Goal: Task Accomplishment & Management: Use online tool/utility

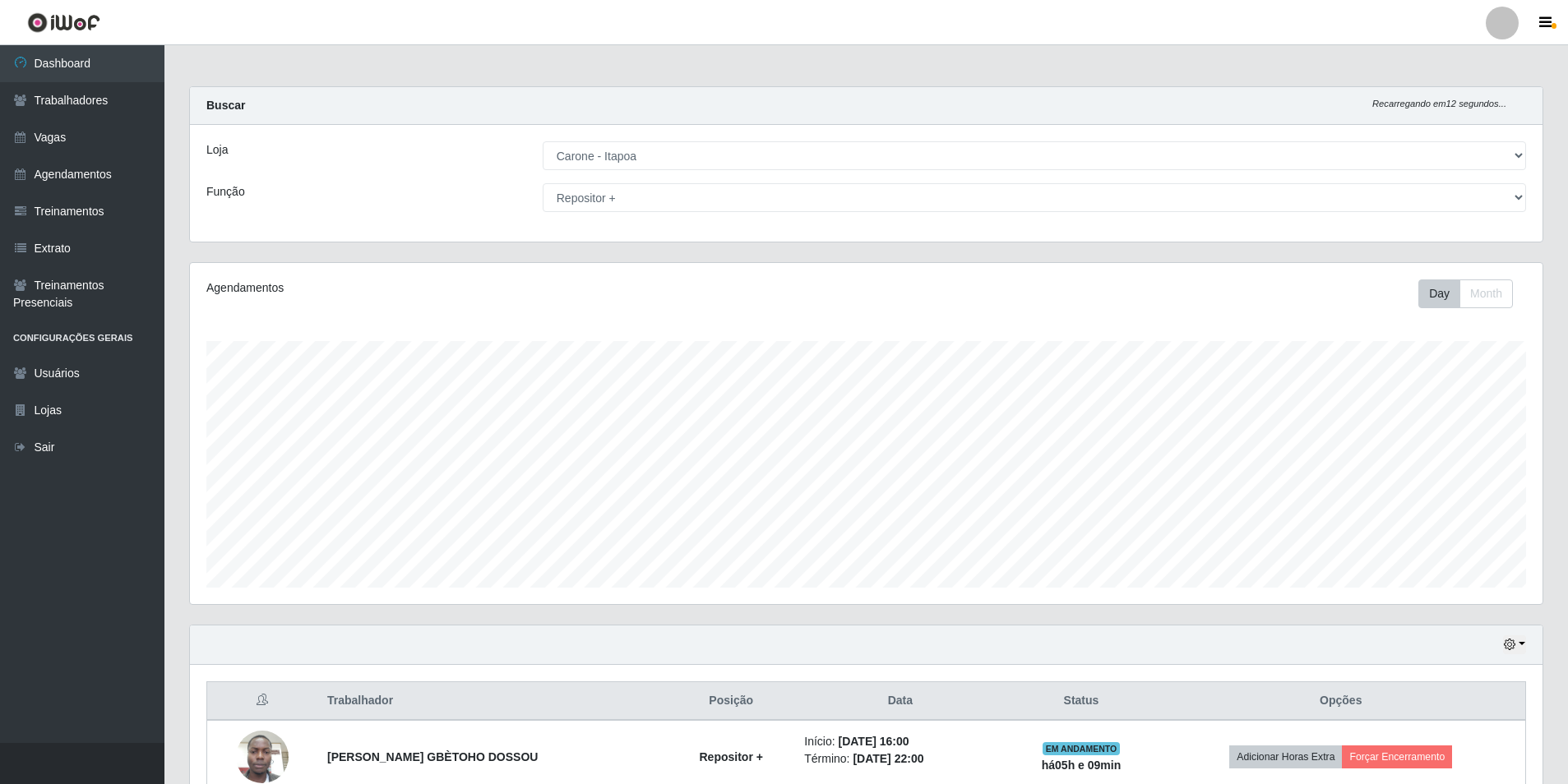
select select "506"
click at [709, 205] on select "[Selecione...] Embalador Embalador + Embalador ++ Repositor Repositor + Reposit…" at bounding box center [1034, 198] width 983 height 29
click at [543, 184] on select "[Selecione...] Embalador Embalador + Embalador ++ Repositor Repositor + Reposit…" at bounding box center [1034, 198] width 983 height 29
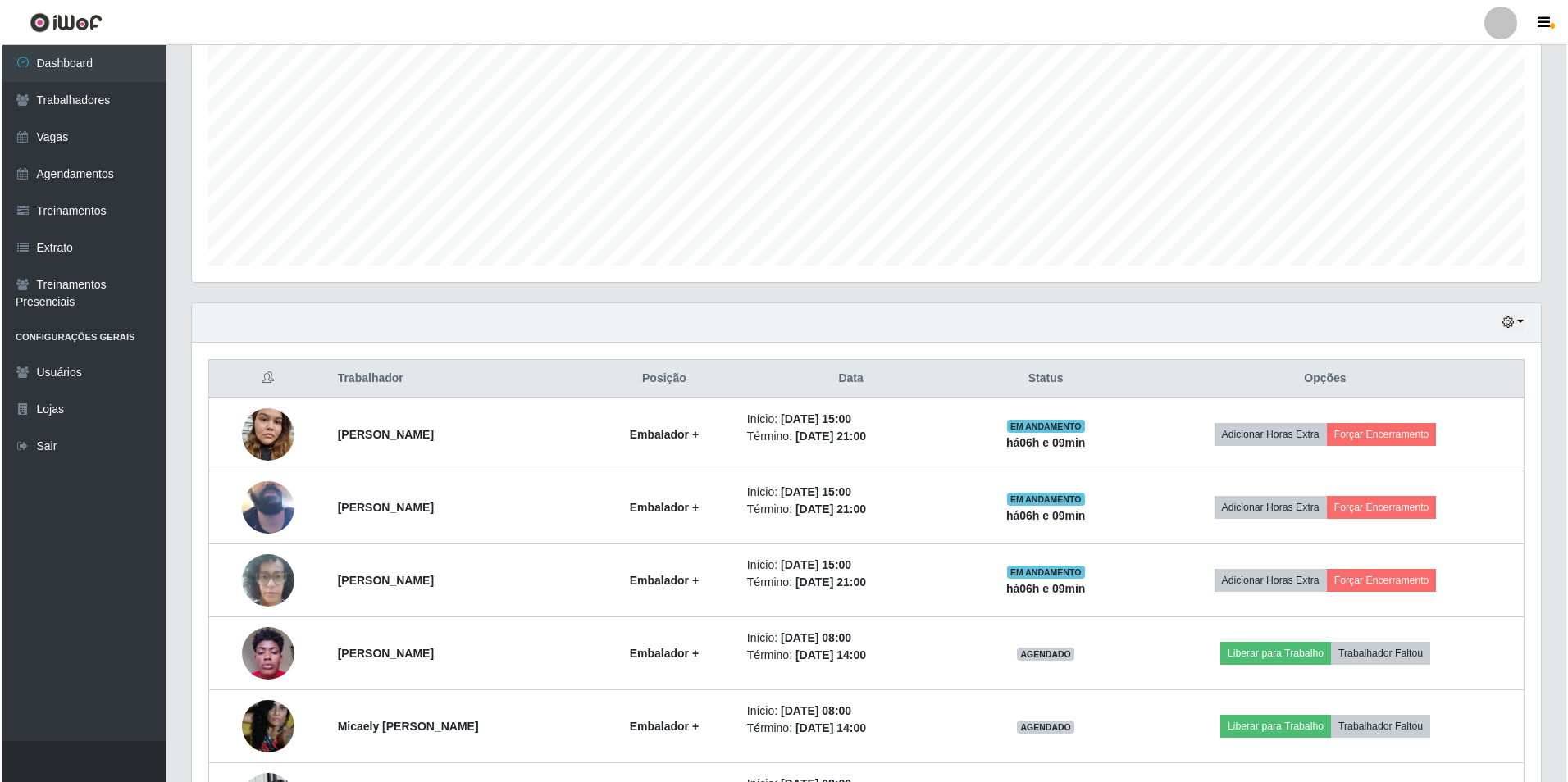
scroll to position [327, 0]
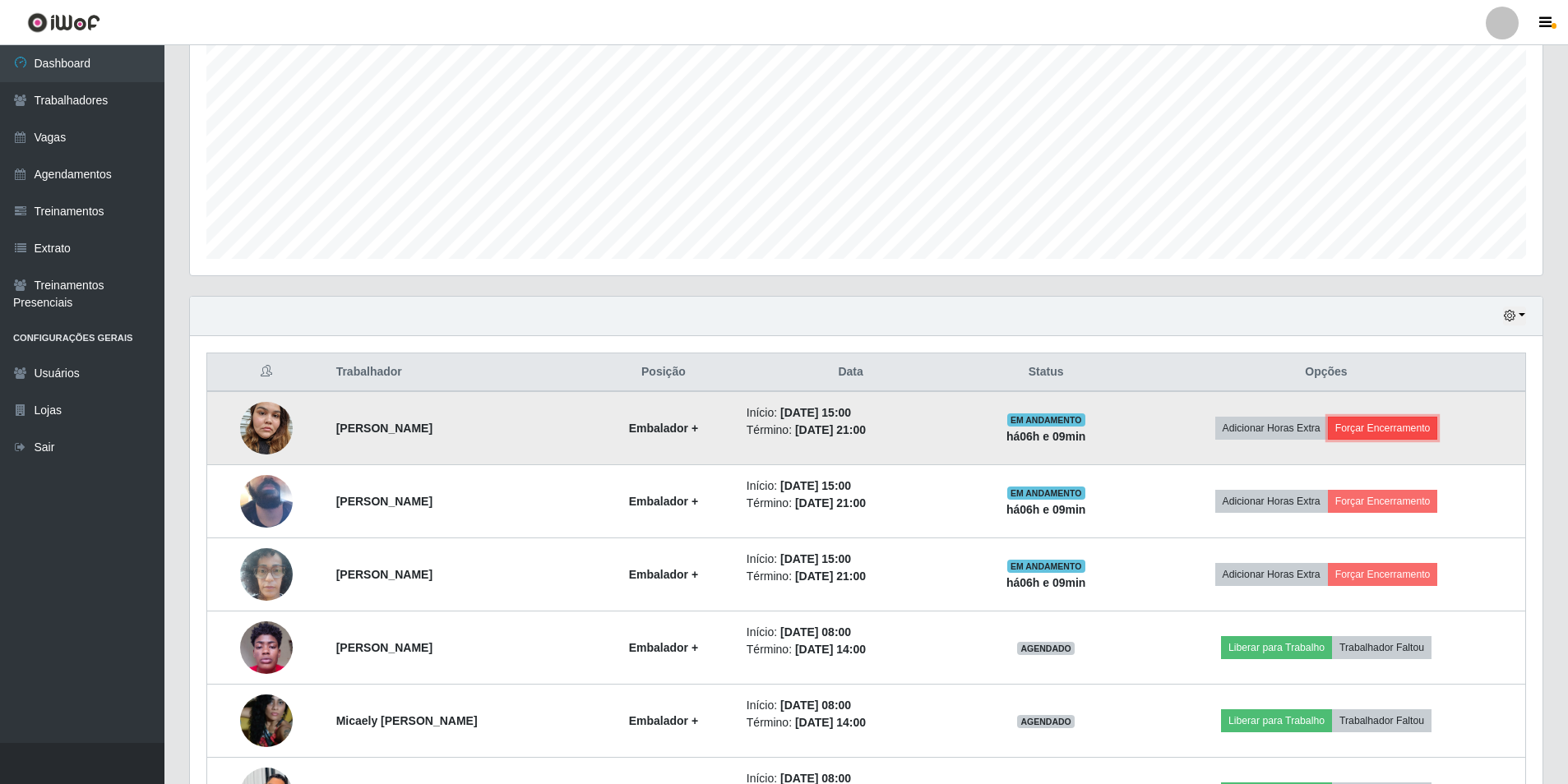
click at [1365, 435] on button "Forçar Encerramento" at bounding box center [1382, 428] width 110 height 23
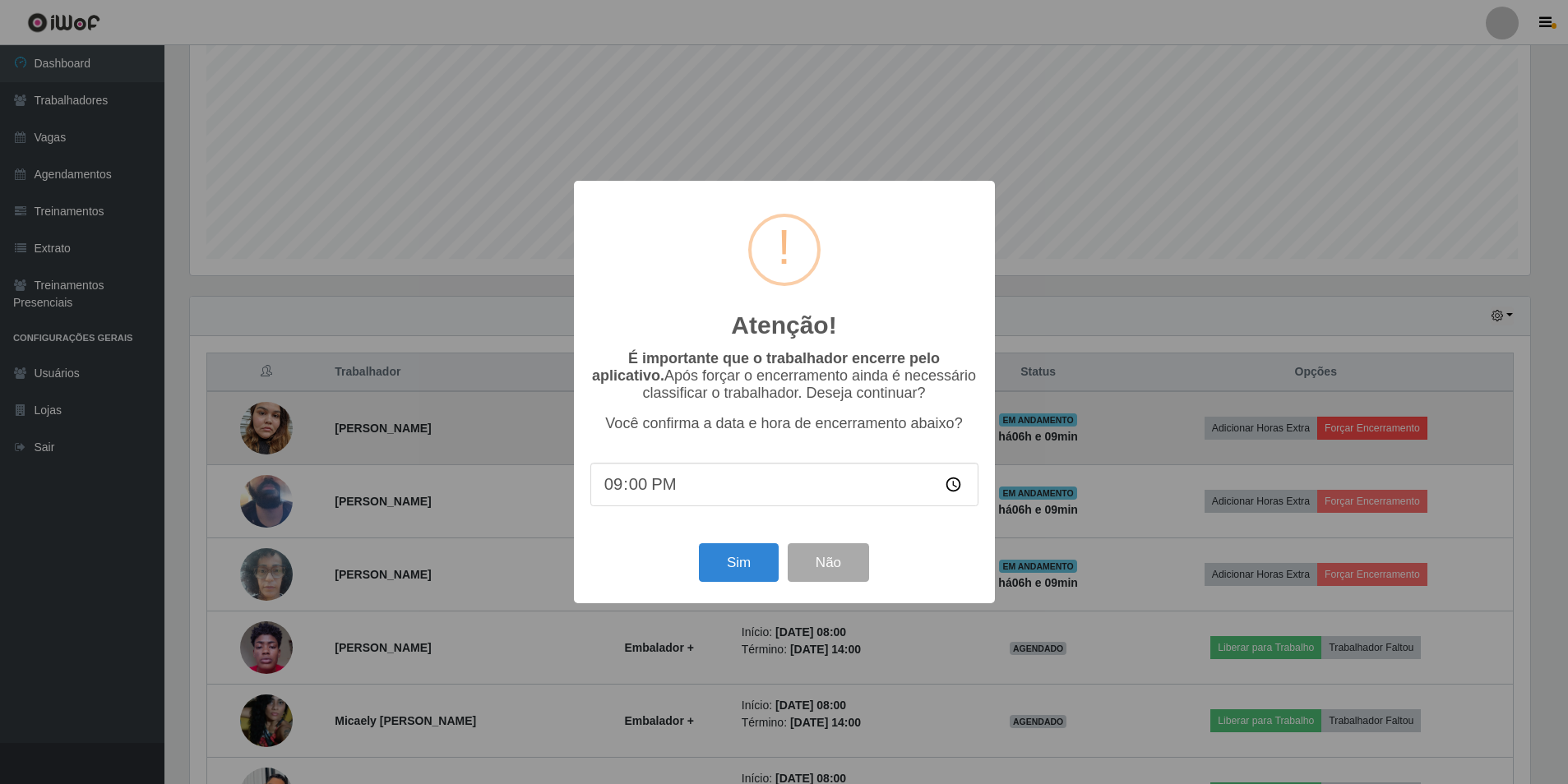
scroll to position [341, 1344]
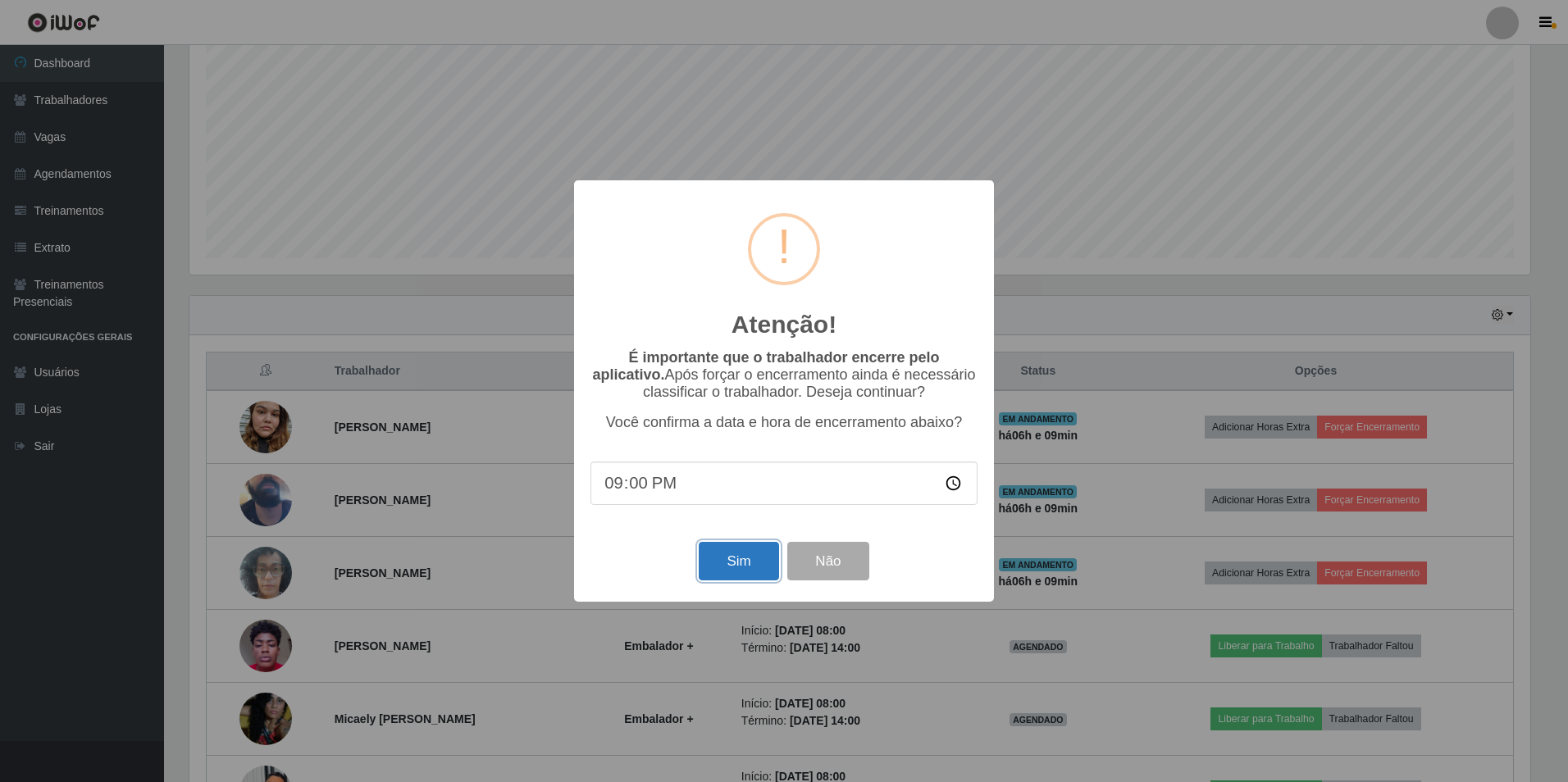
click at [738, 572] on button "Sim" at bounding box center [738, 561] width 79 height 39
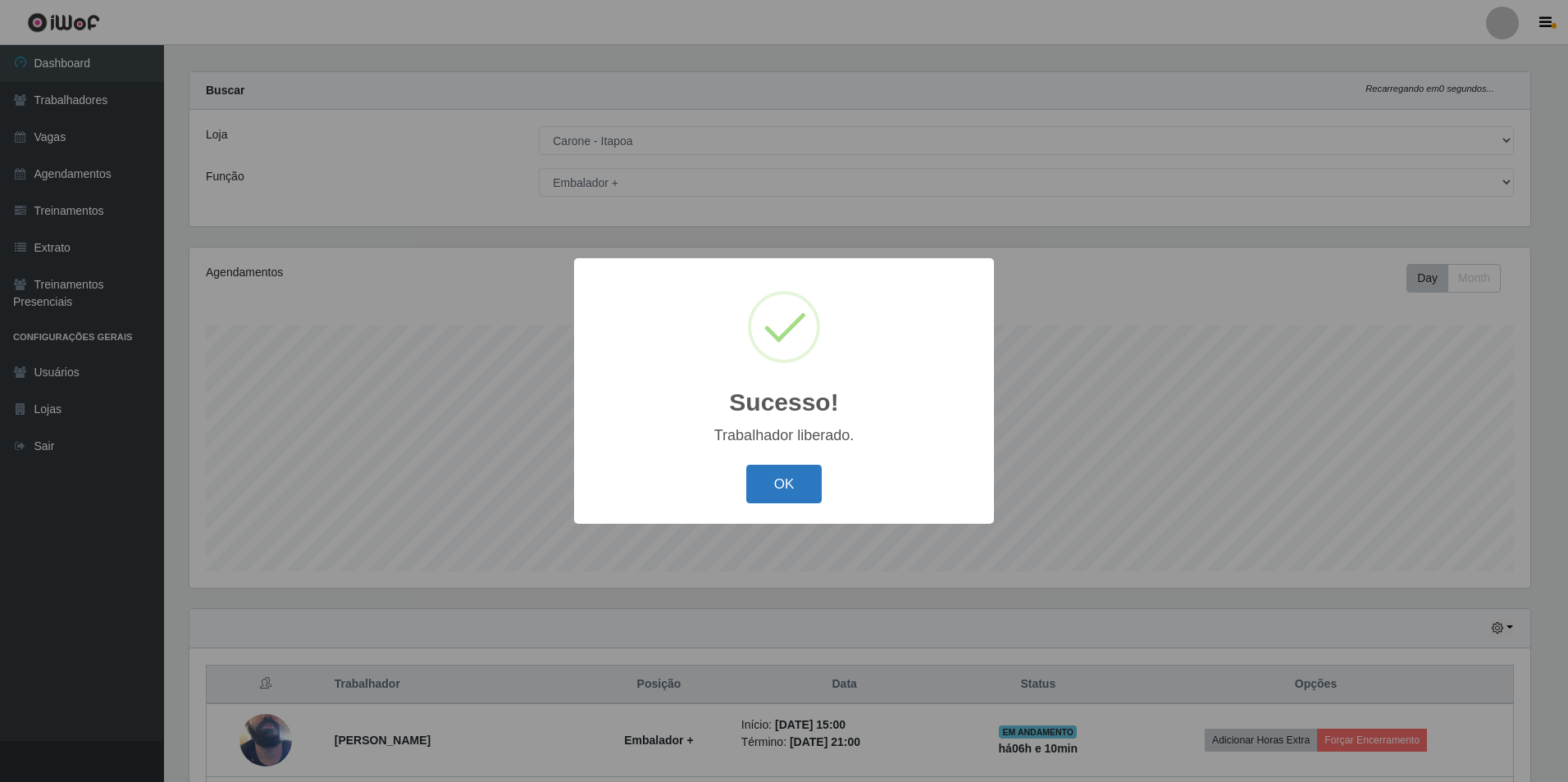
click at [790, 481] on button "OK" at bounding box center [784, 483] width 76 height 39
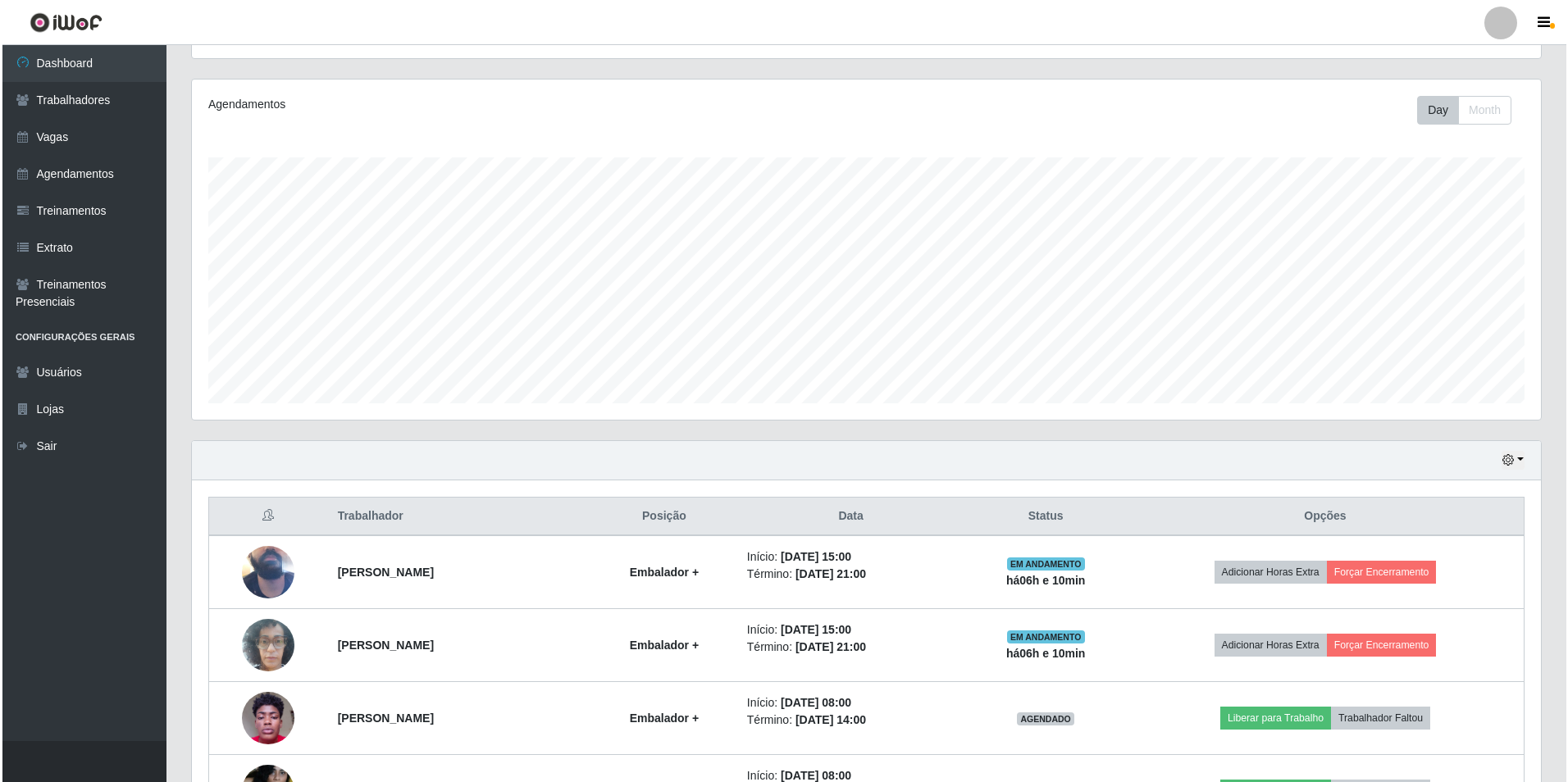
scroll to position [261, 0]
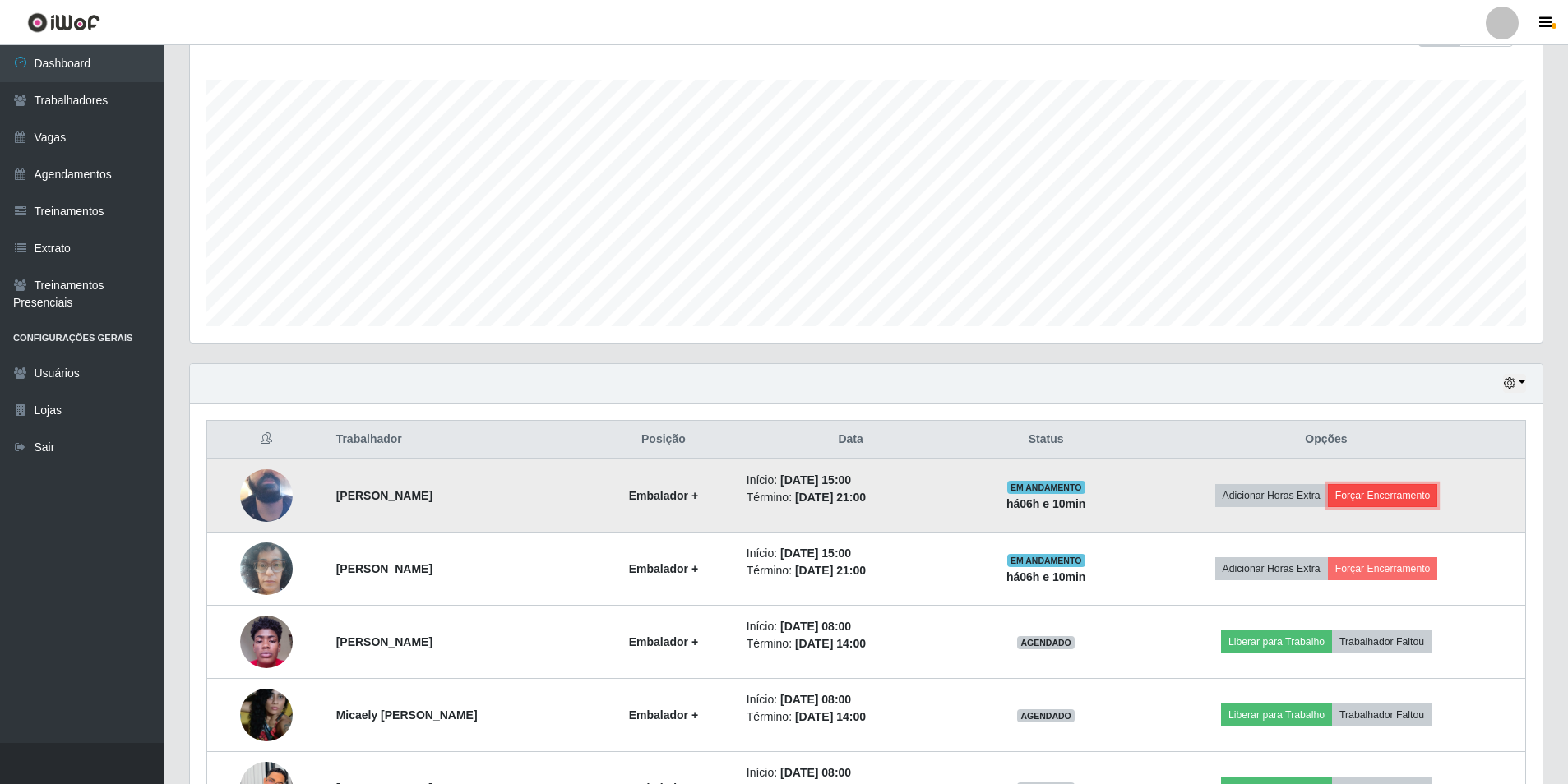
click at [1392, 498] on button "Forçar Encerramento" at bounding box center [1382, 495] width 110 height 23
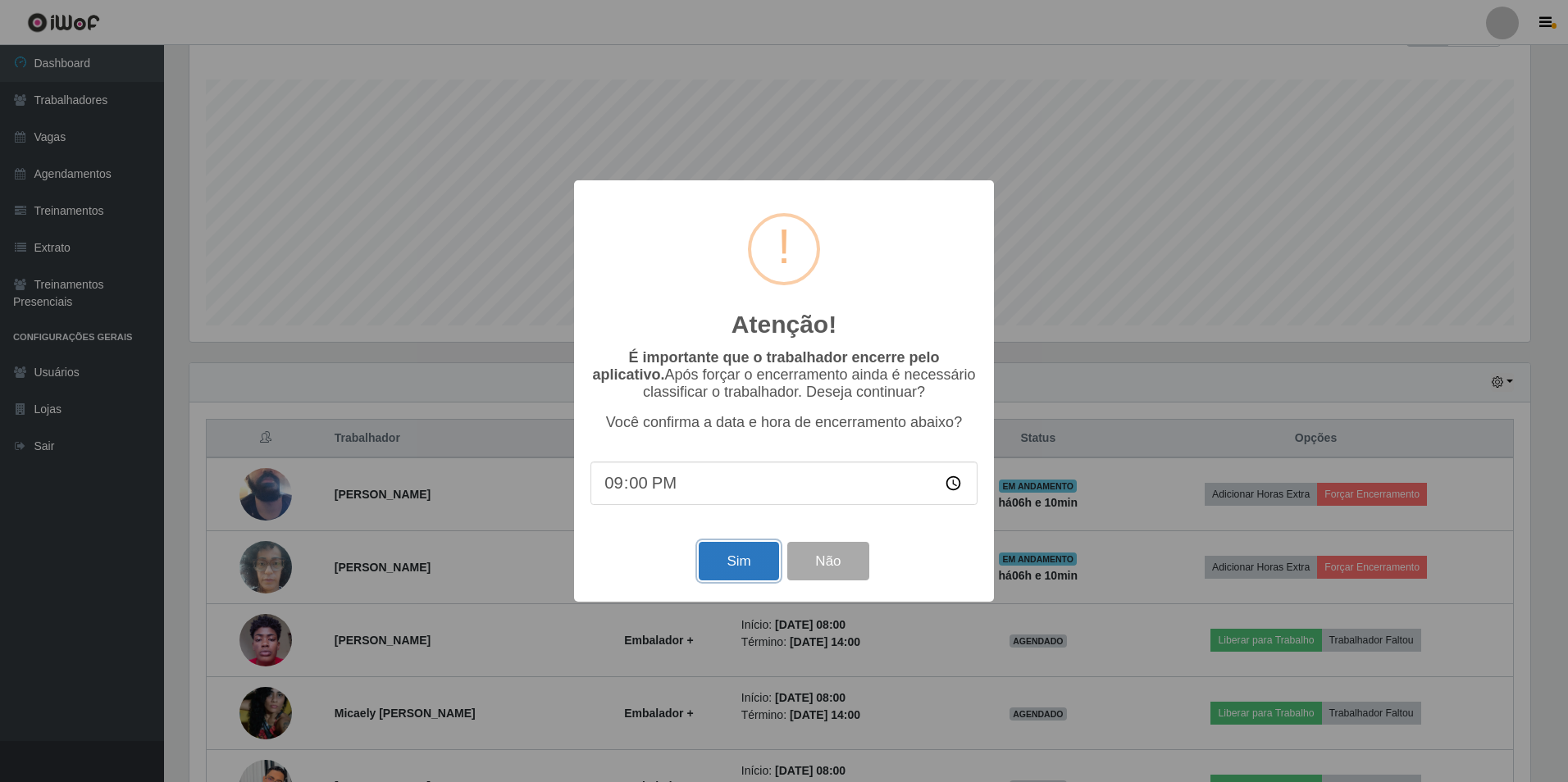
click at [753, 565] on button "Sim" at bounding box center [738, 561] width 79 height 39
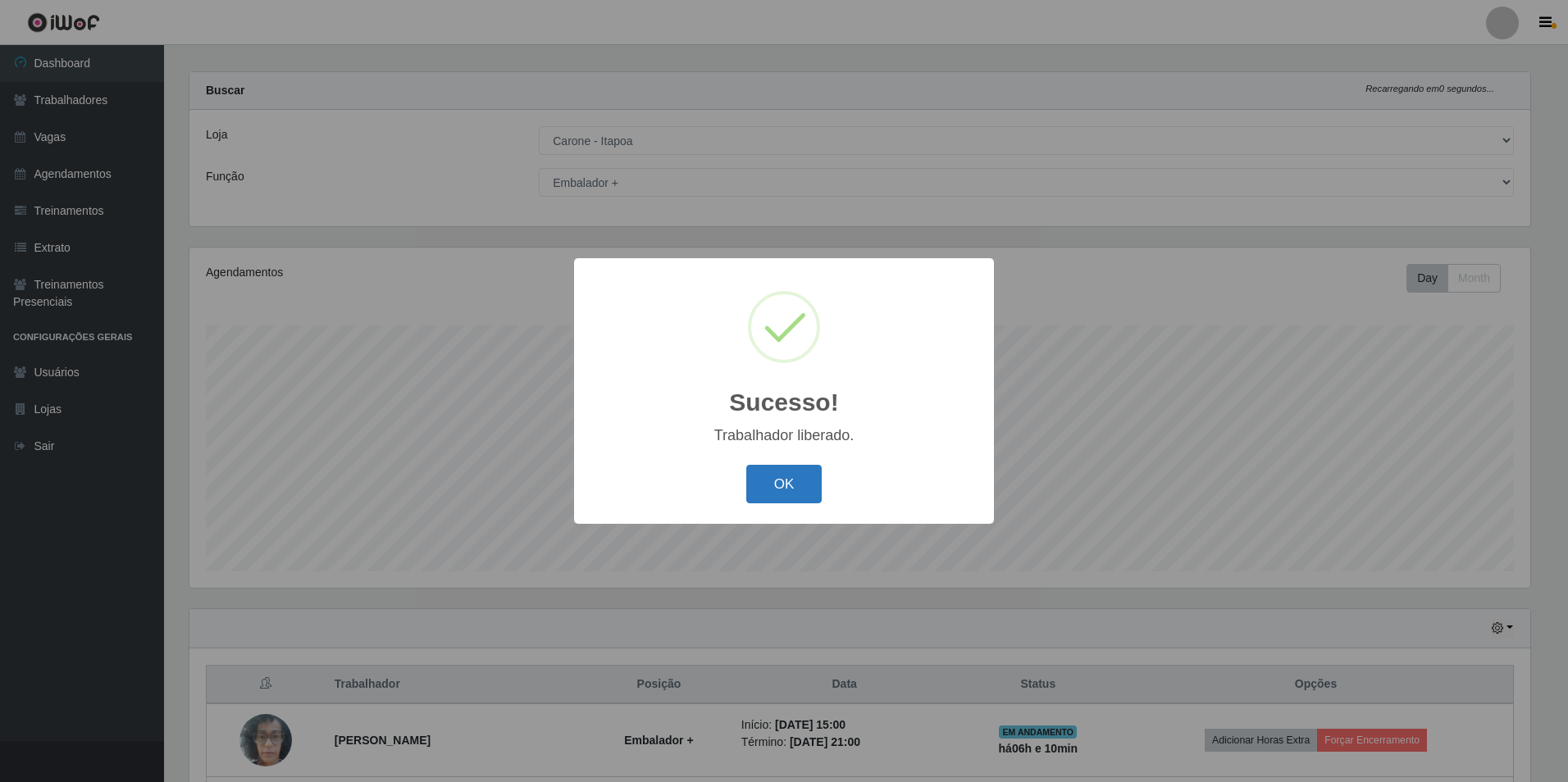
click at [785, 481] on button "OK" at bounding box center [784, 483] width 76 height 39
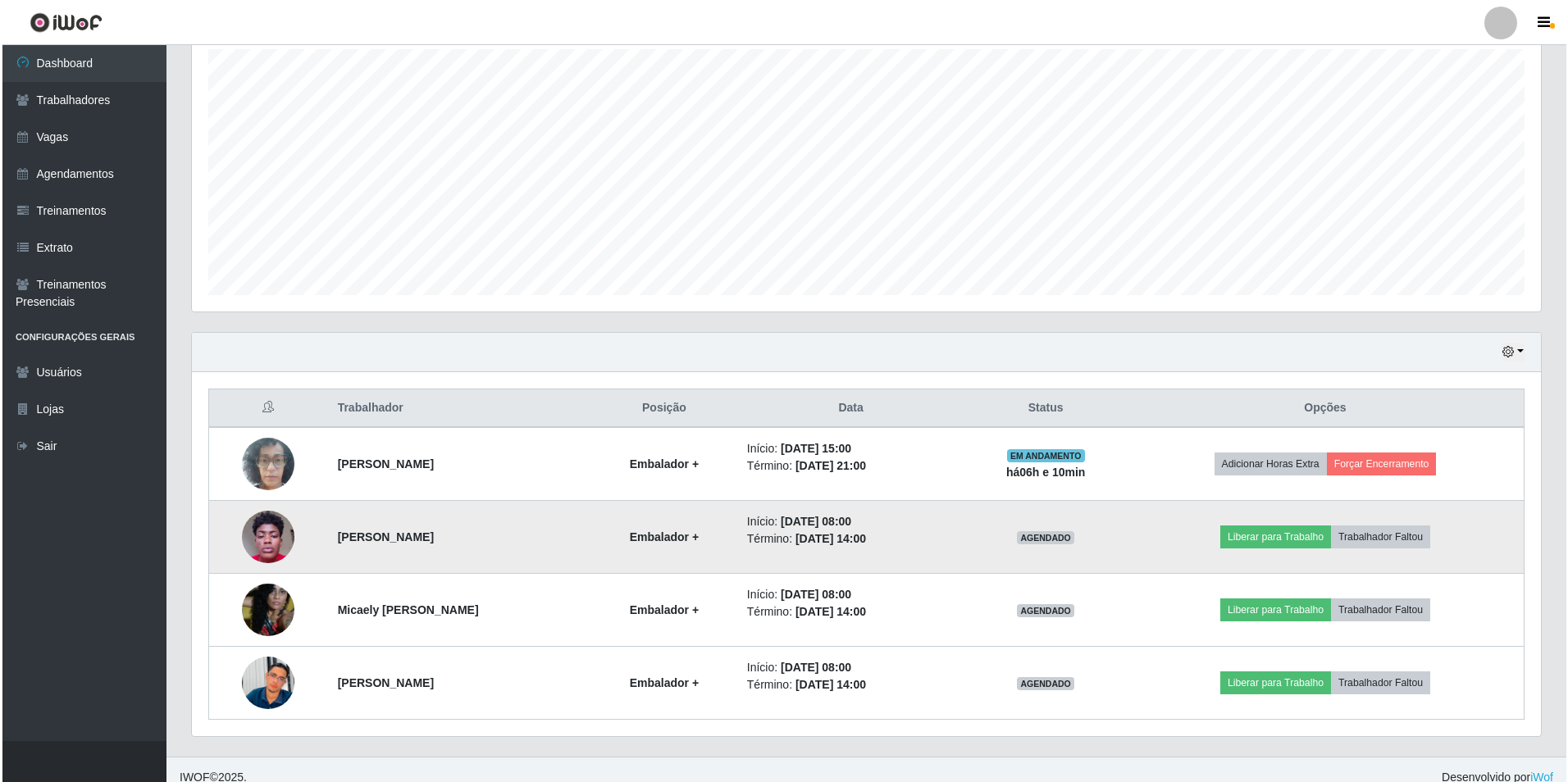
scroll to position [307, 0]
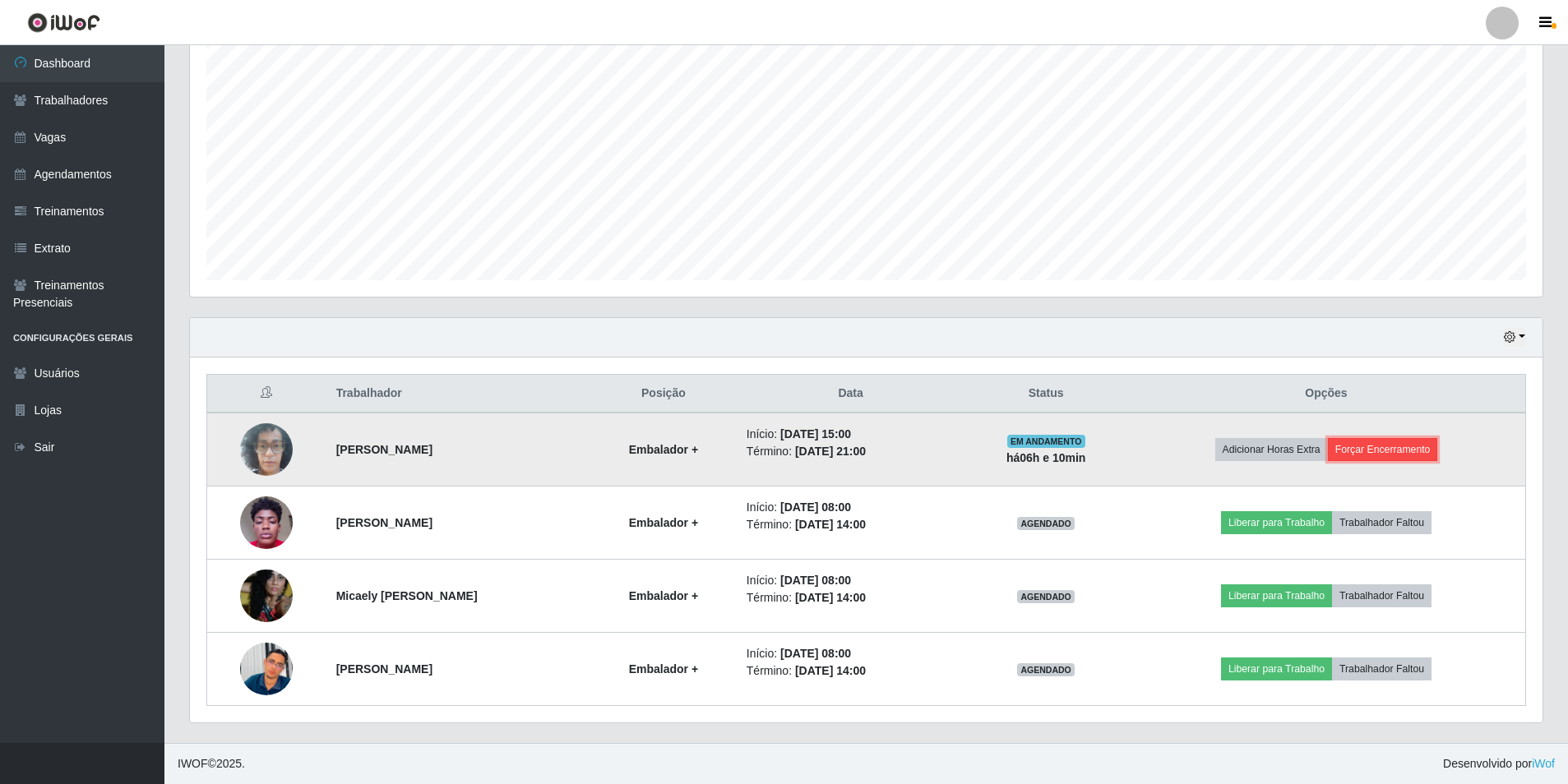
click at [1387, 450] on button "Forçar Encerramento" at bounding box center [1382, 450] width 110 height 23
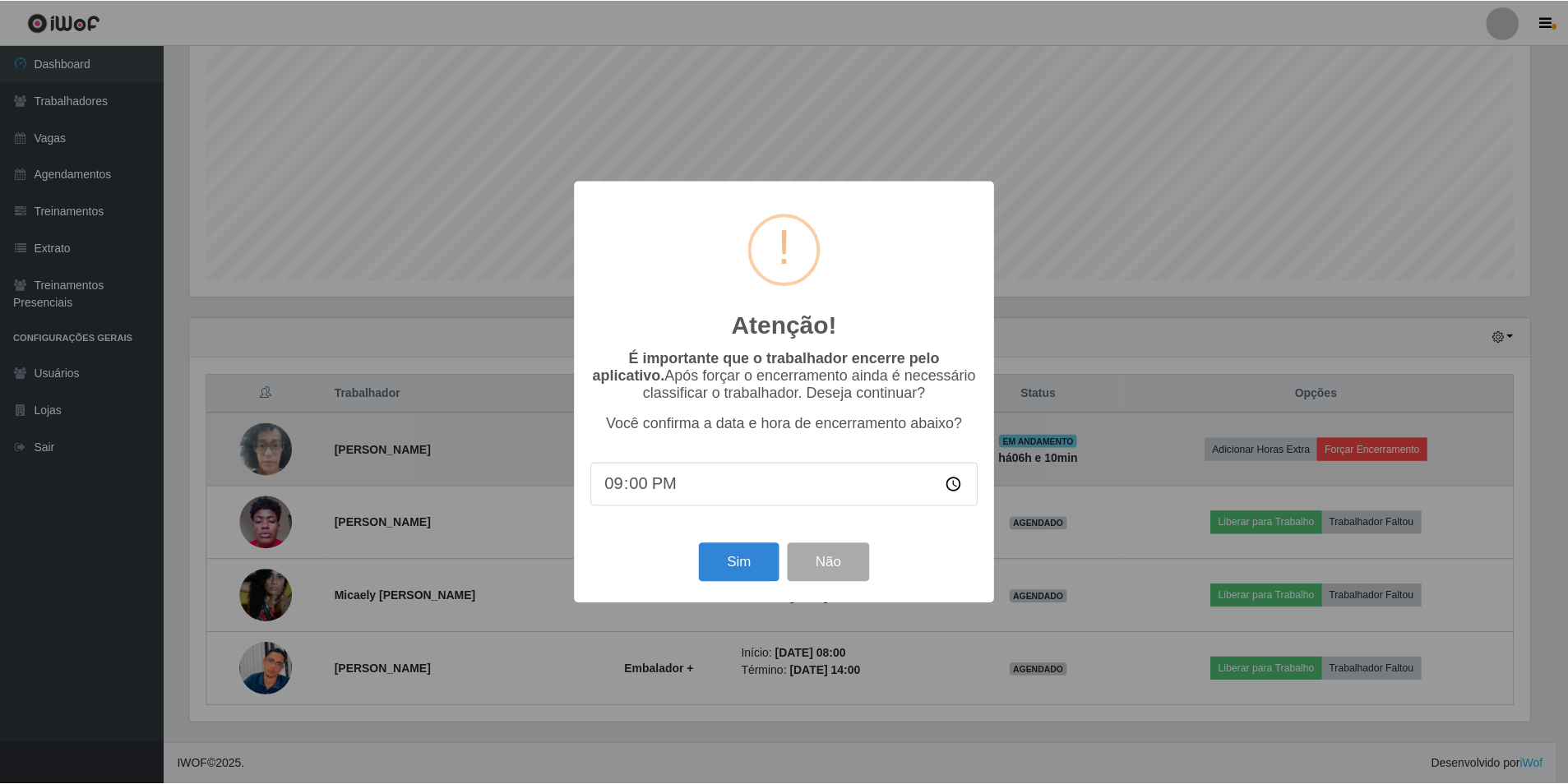
scroll to position [341, 1344]
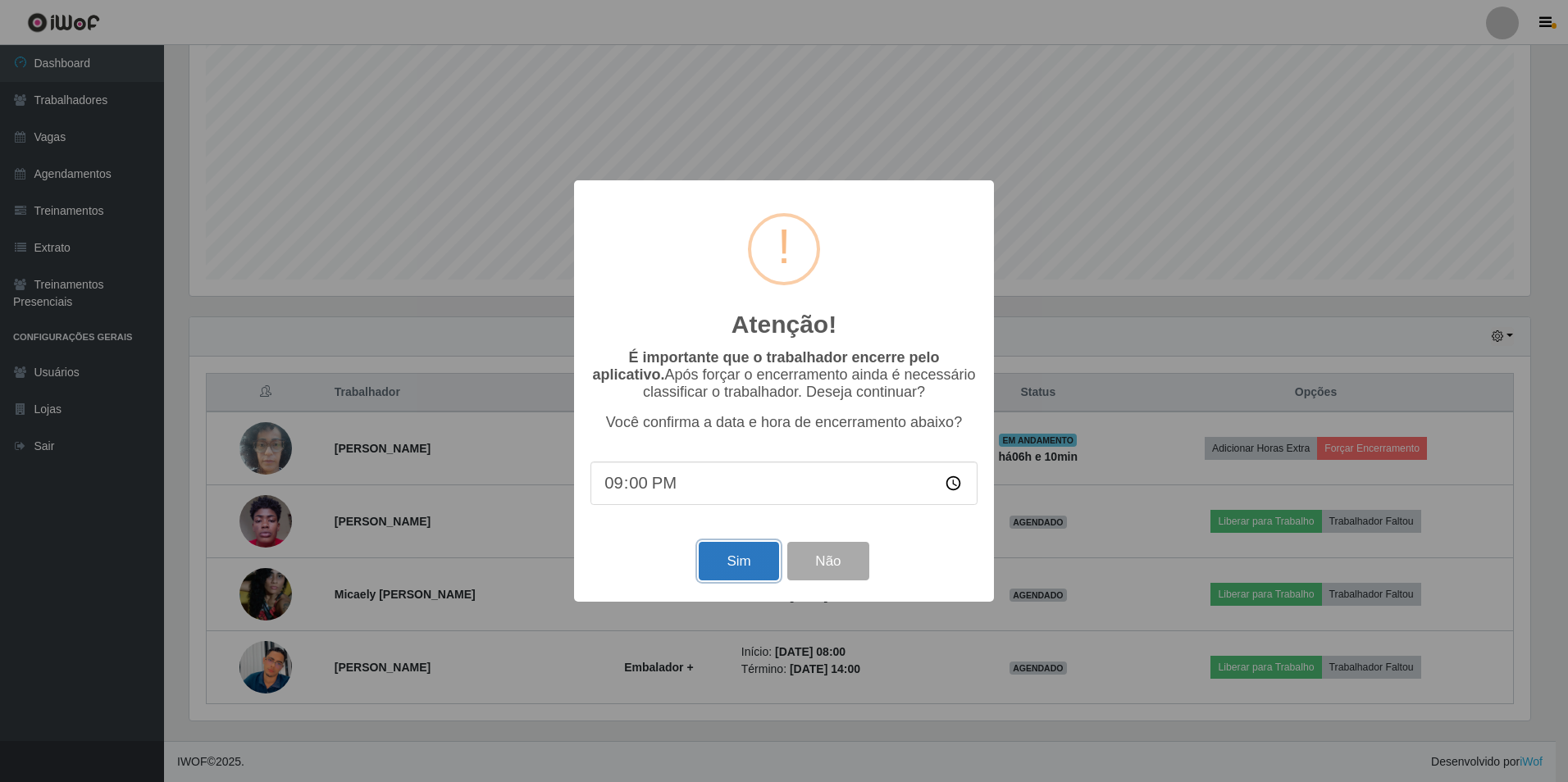
click at [727, 567] on button "Sim" at bounding box center [738, 561] width 79 height 39
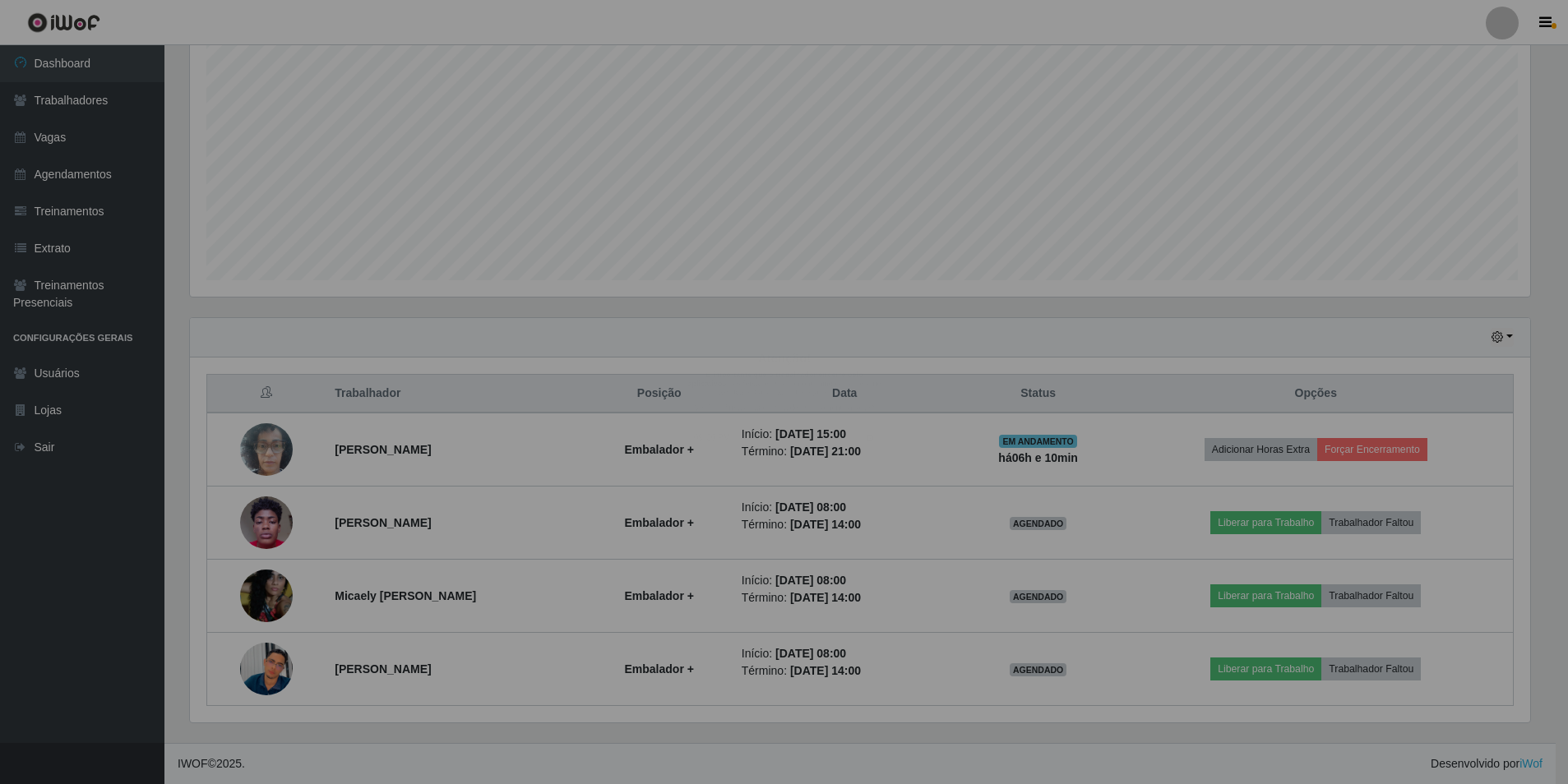
scroll to position [0, 0]
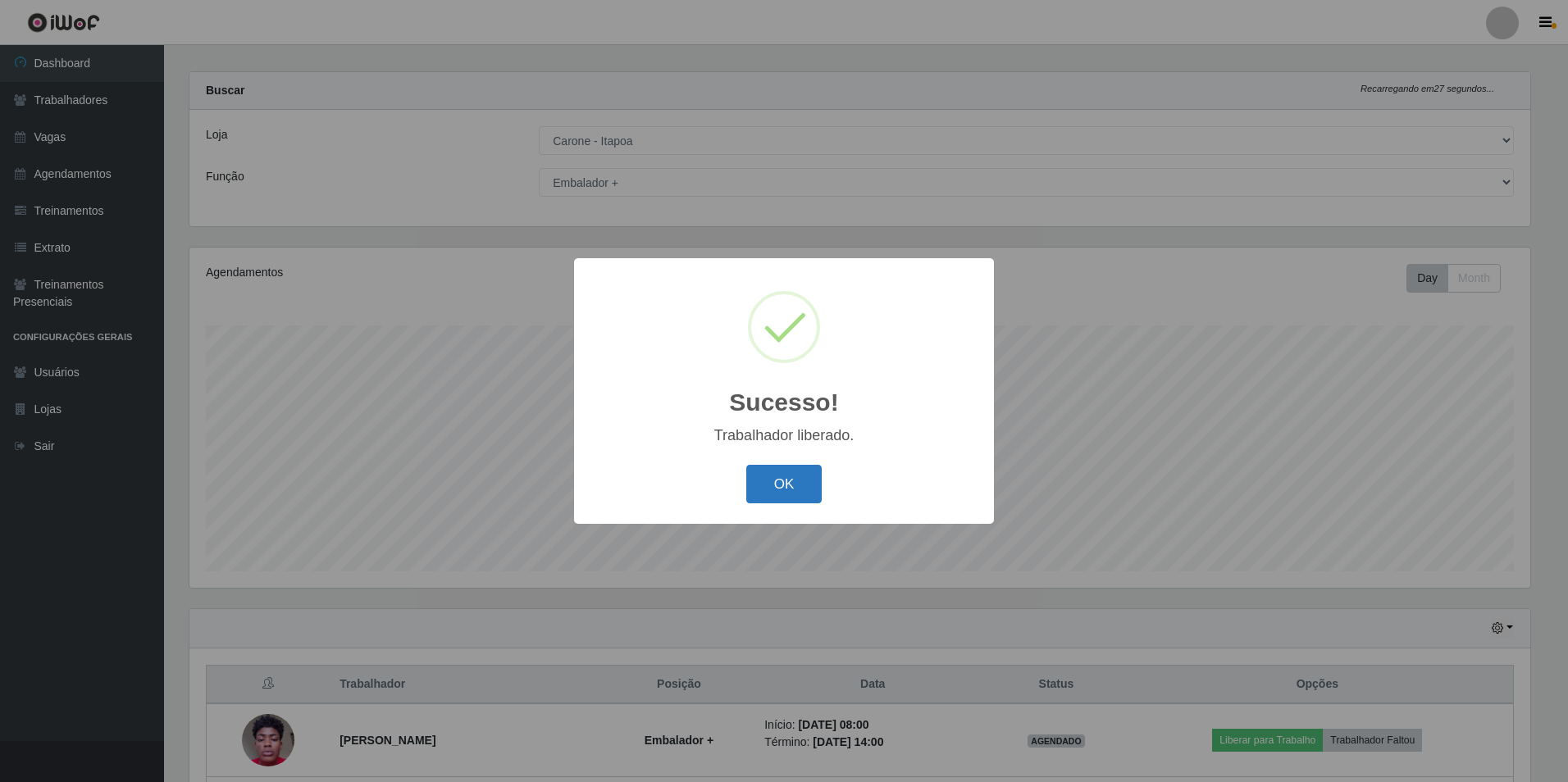
click at [784, 485] on button "OK" at bounding box center [784, 483] width 76 height 39
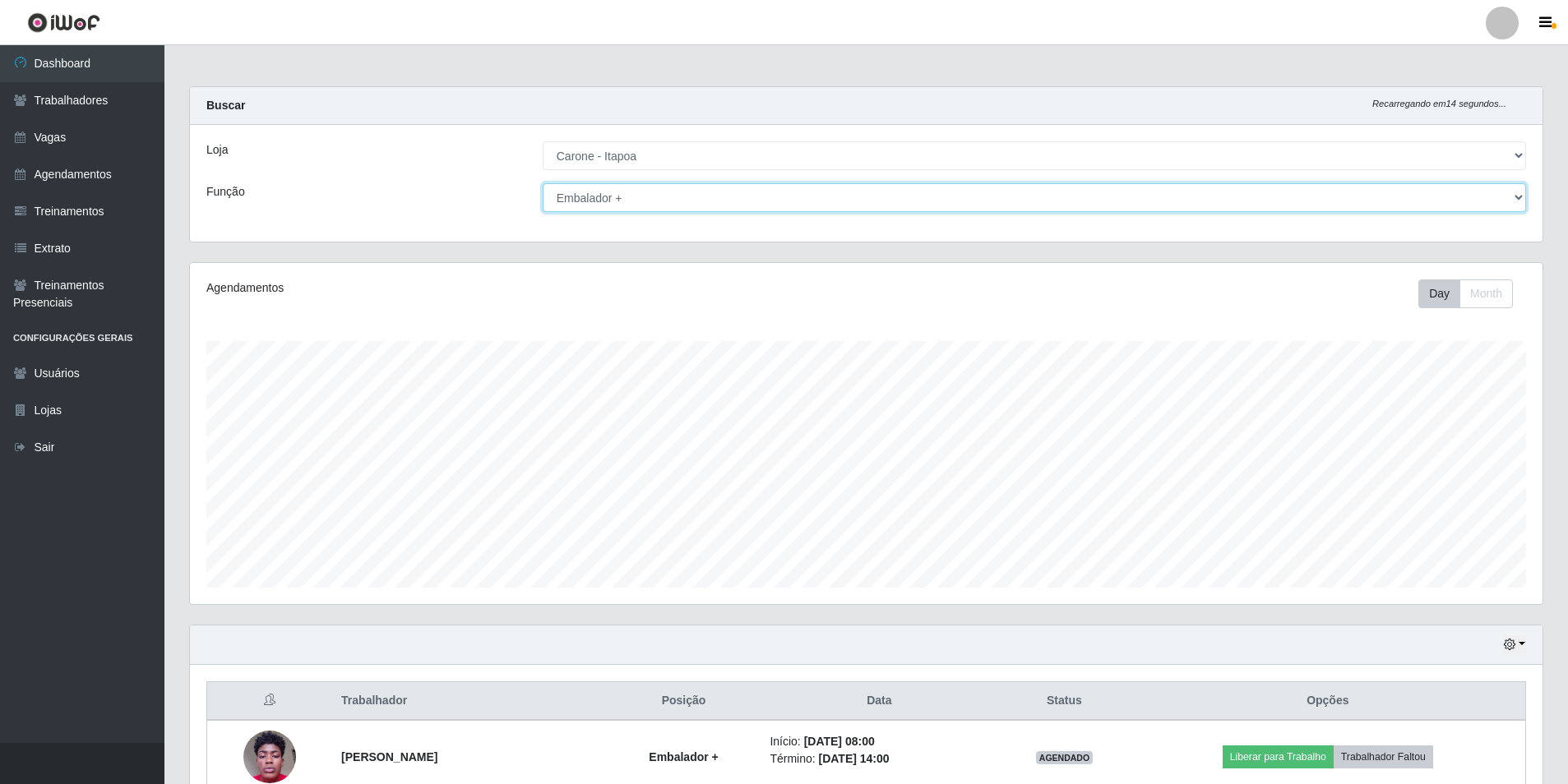
click at [626, 199] on select "[Selecione...] Embalador Embalador + Embalador ++ Repositor Repositor + Reposit…" at bounding box center [1034, 198] width 983 height 29
select select "82"
click at [543, 184] on select "[Selecione...] Embalador Embalador + Embalador ++ Repositor Repositor + Reposit…" at bounding box center [1034, 198] width 983 height 29
